Goal: Obtain resource: Obtain resource

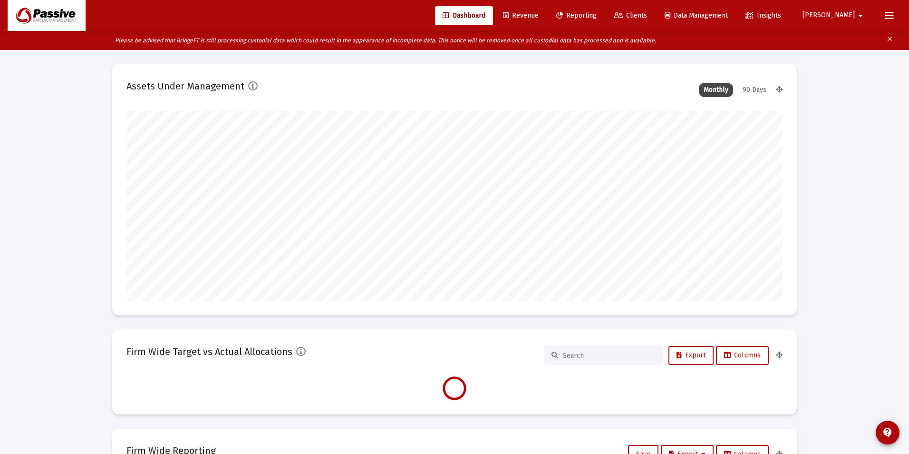
type input "[DATE]"
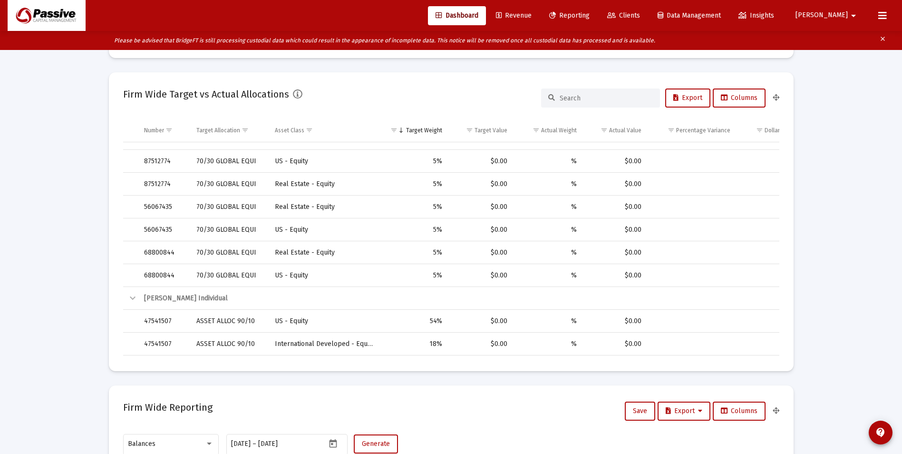
scroll to position [190, 0]
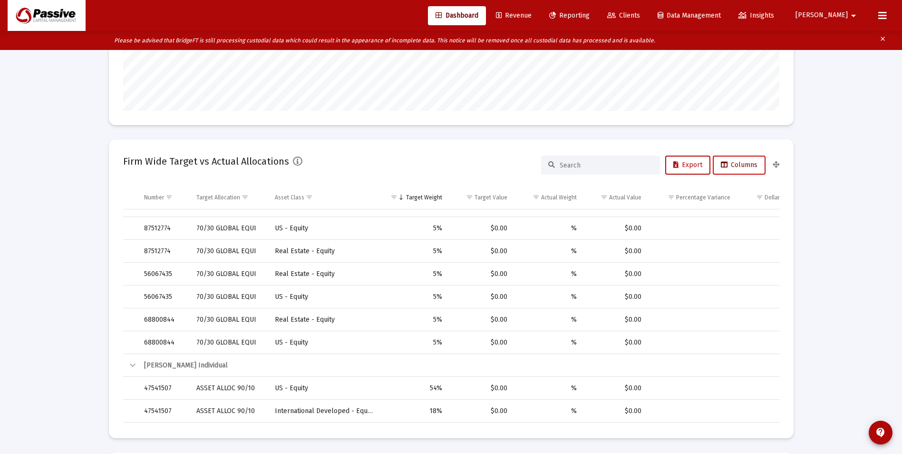
click at [734, 166] on span "Columns" at bounding box center [739, 165] width 37 height 8
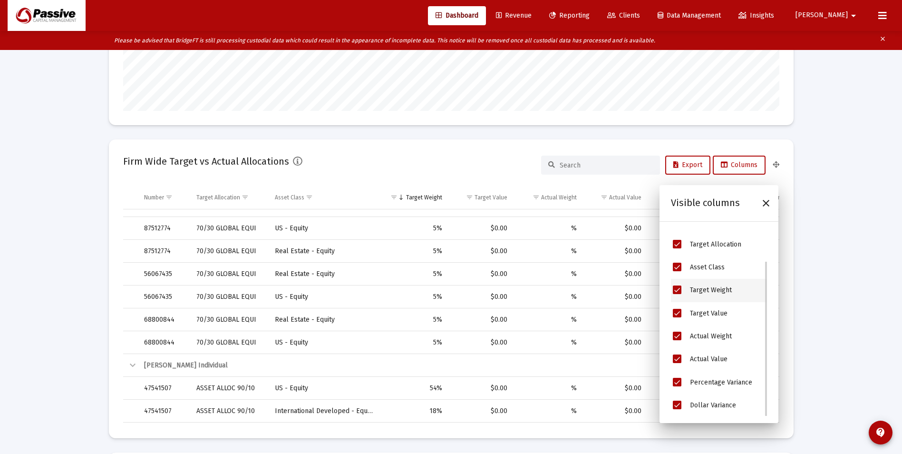
scroll to position [0, 0]
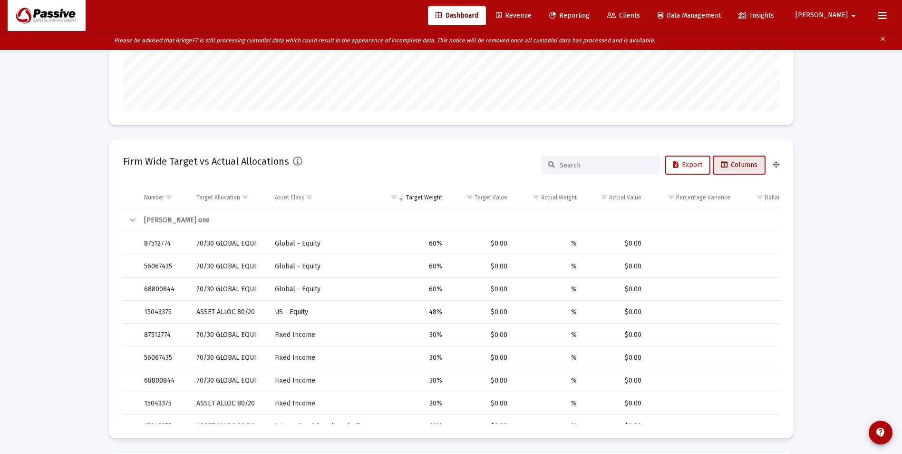
click at [738, 163] on span "Columns" at bounding box center [739, 165] width 37 height 8
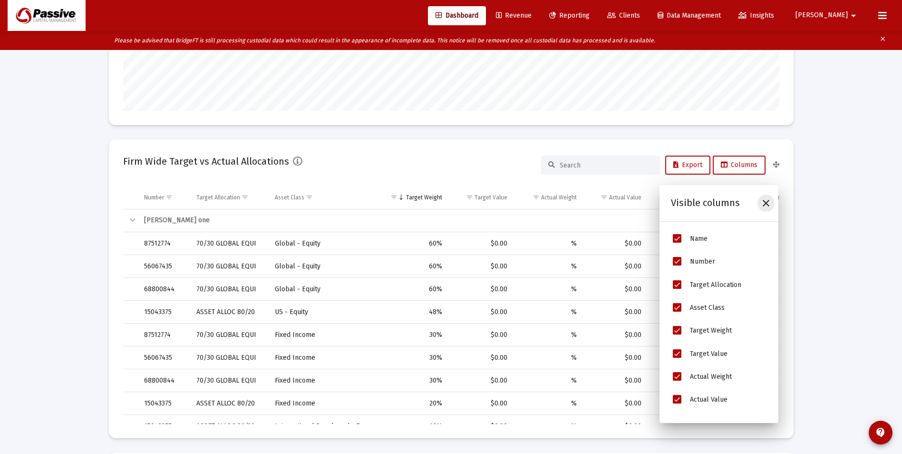
click at [764, 202] on icon "Close" at bounding box center [765, 202] width 11 height 11
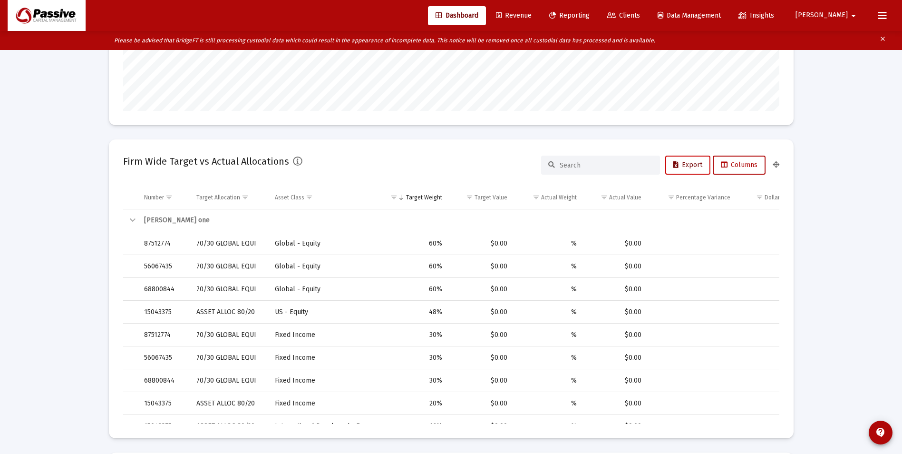
click at [690, 169] on button "Export" at bounding box center [687, 164] width 45 height 19
click at [648, 19] on link "Clients" at bounding box center [623, 15] width 48 height 19
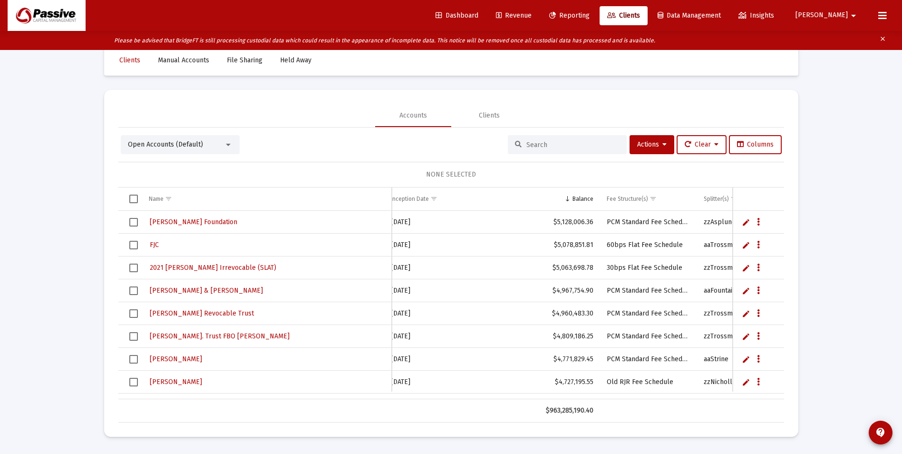
scroll to position [913, 390]
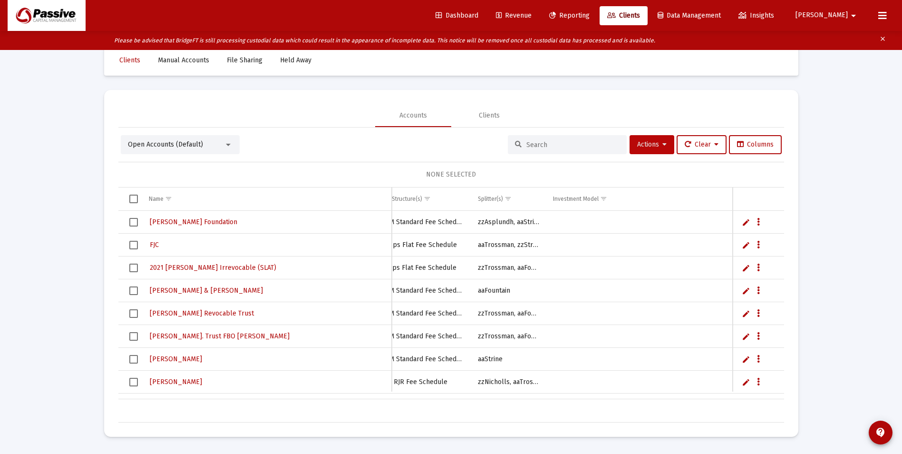
click at [667, 147] on button "Actions" at bounding box center [651, 144] width 45 height 19
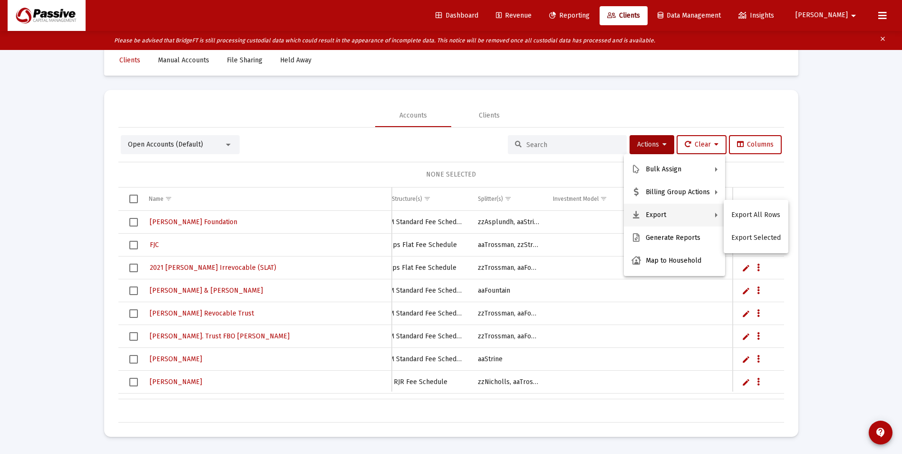
click at [735, 213] on button "Export All Rows" at bounding box center [756, 214] width 65 height 23
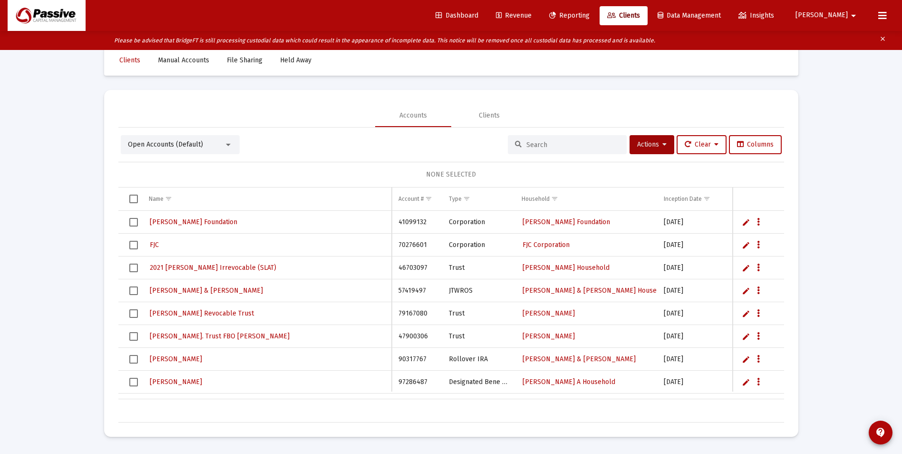
click at [590, 14] on span "Reporting" at bounding box center [569, 15] width 40 height 8
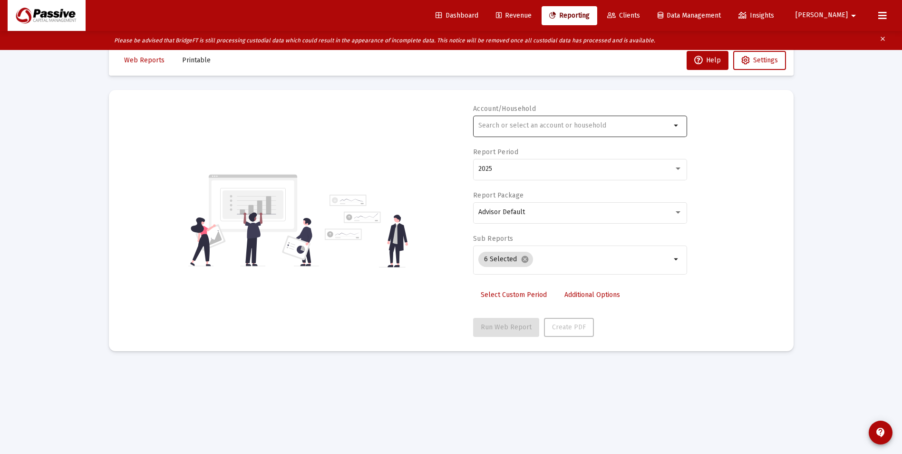
click at [508, 117] on div at bounding box center [574, 125] width 193 height 23
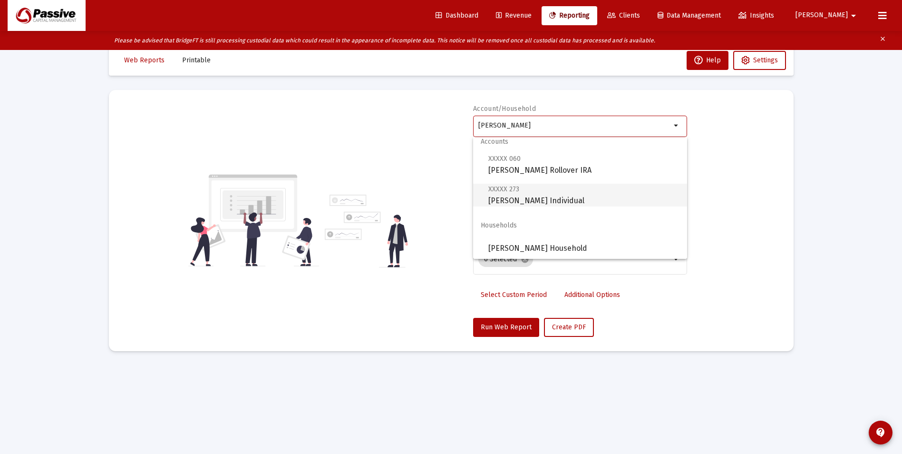
scroll to position [8, 0]
click at [556, 194] on span "XXXXX 273 [PERSON_NAME] Individual" at bounding box center [583, 193] width 191 height 23
type input "[PERSON_NAME] Individual"
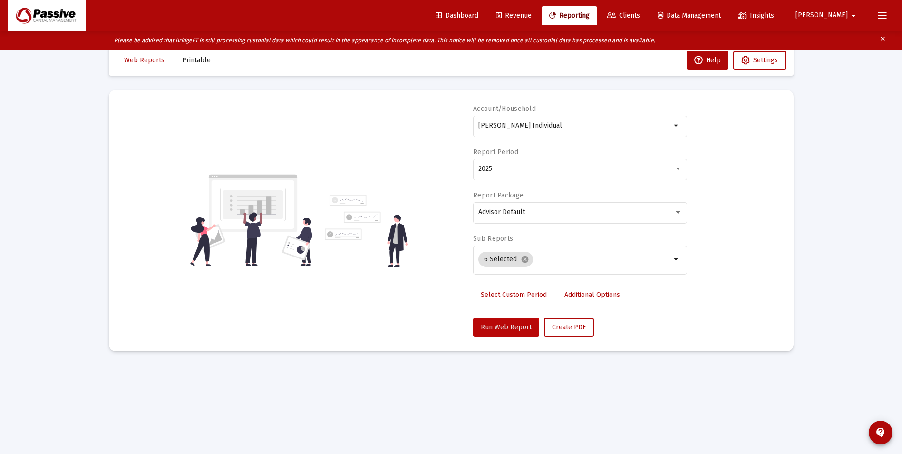
click at [492, 334] on button "Run Web Report" at bounding box center [506, 327] width 66 height 19
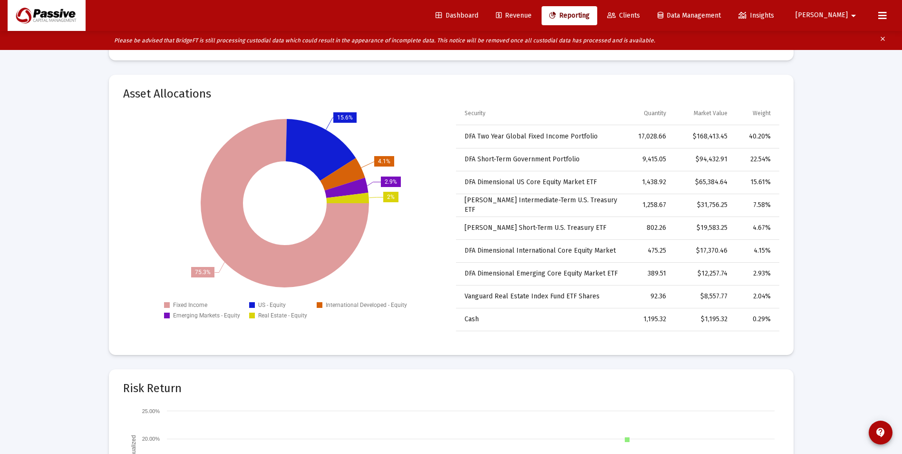
scroll to position [1379, 0]
